Goal: Check status: Check status

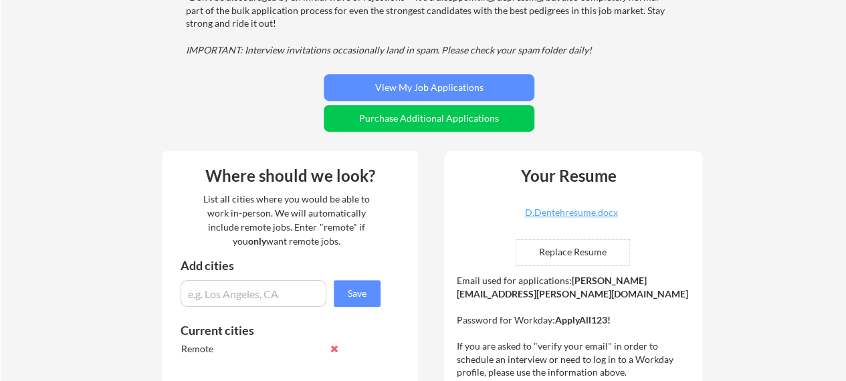
scroll to position [239, 0]
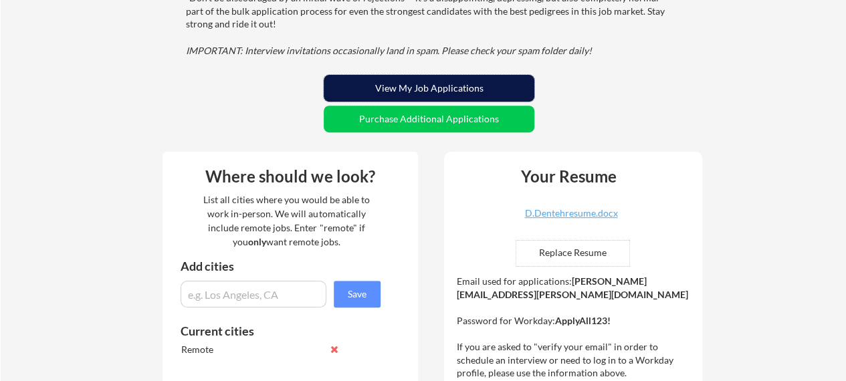
click at [401, 85] on button "View My Job Applications" at bounding box center [429, 88] width 211 height 27
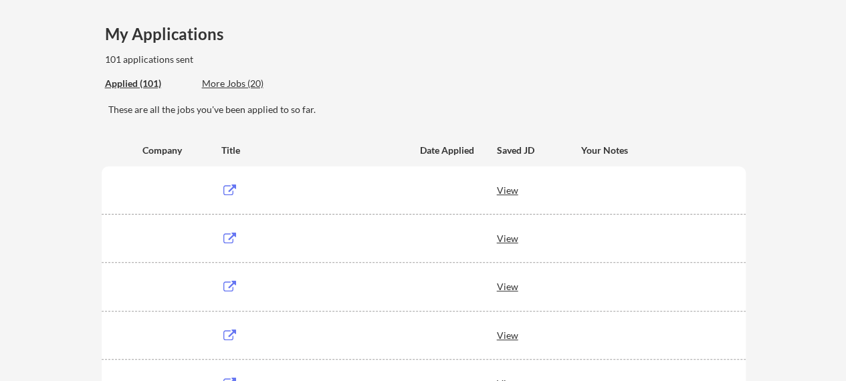
scroll to position [88, 0]
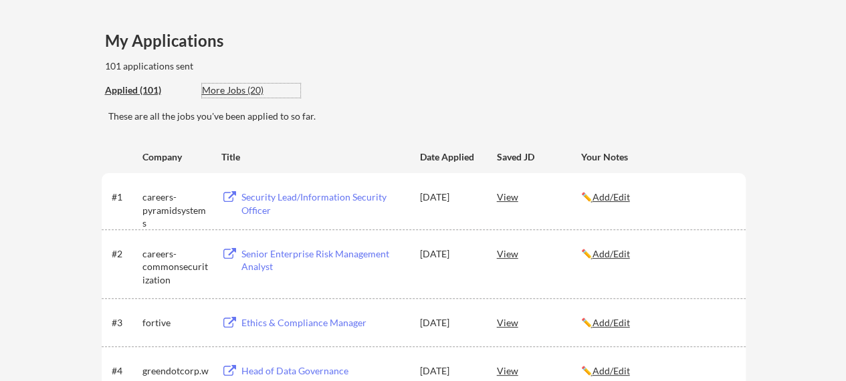
click at [225, 94] on div "More Jobs (20)" at bounding box center [251, 90] width 98 height 13
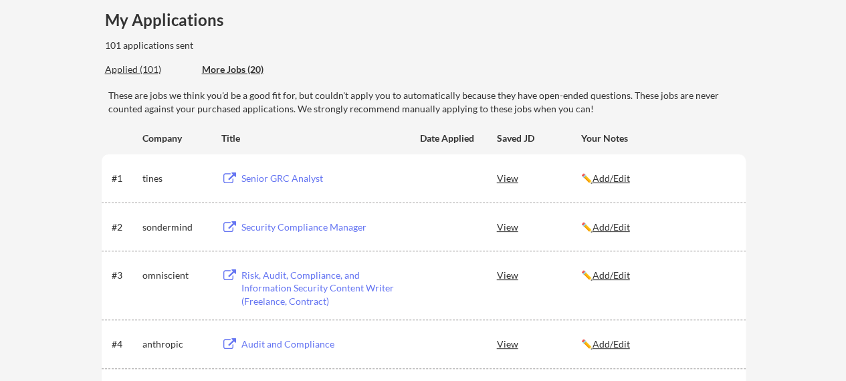
scroll to position [82, 0]
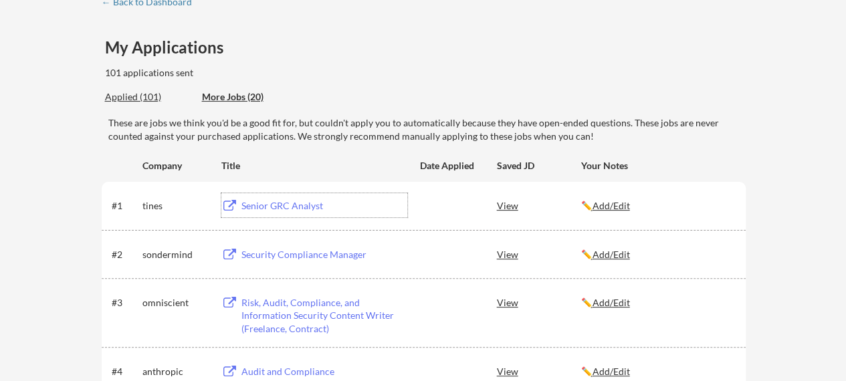
click at [287, 206] on div "Senior GRC Analyst" at bounding box center [324, 205] width 166 height 13
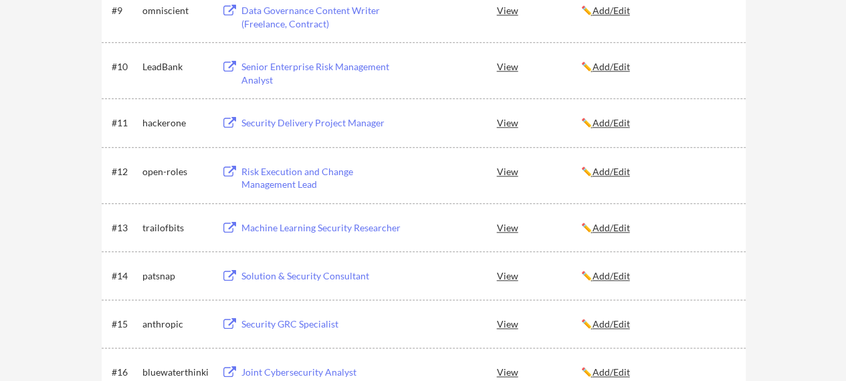
scroll to position [993, 0]
